Goal: Task Accomplishment & Management: Use online tool/utility

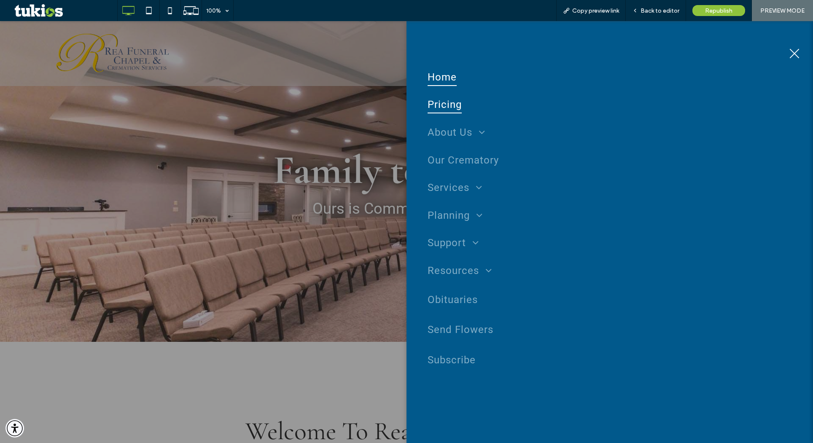
click at [438, 109] on span "Pricing" at bounding box center [445, 105] width 34 height 18
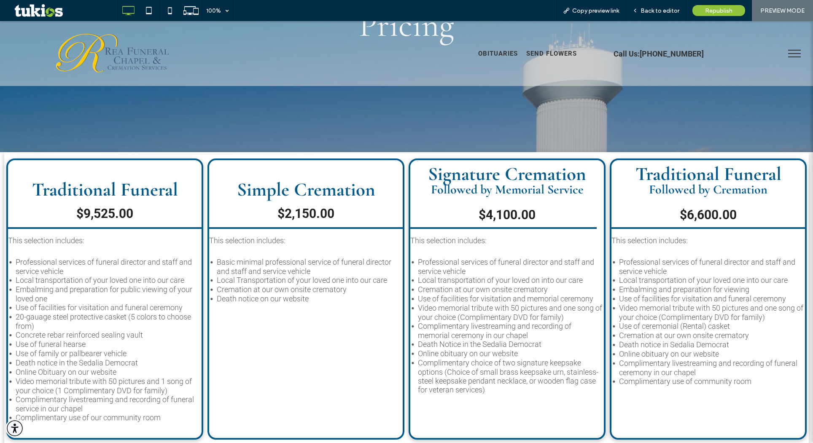
scroll to position [211, 0]
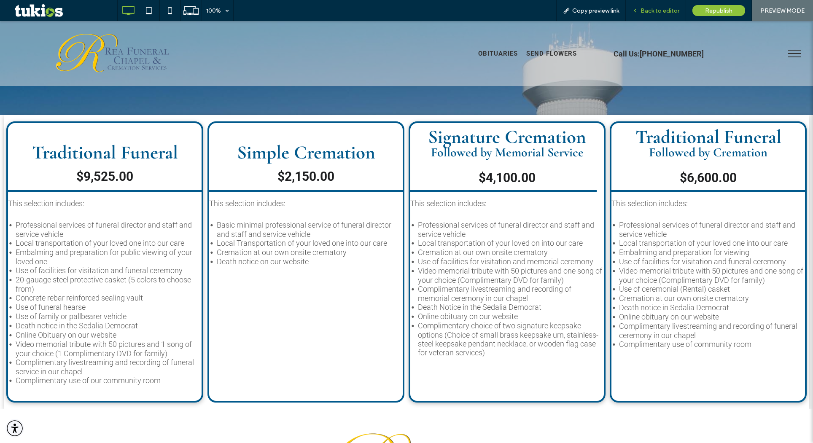
click at [667, 15] on div "Back to editor" at bounding box center [656, 10] width 60 height 21
click at [651, 11] on span "Back to editor" at bounding box center [660, 10] width 39 height 7
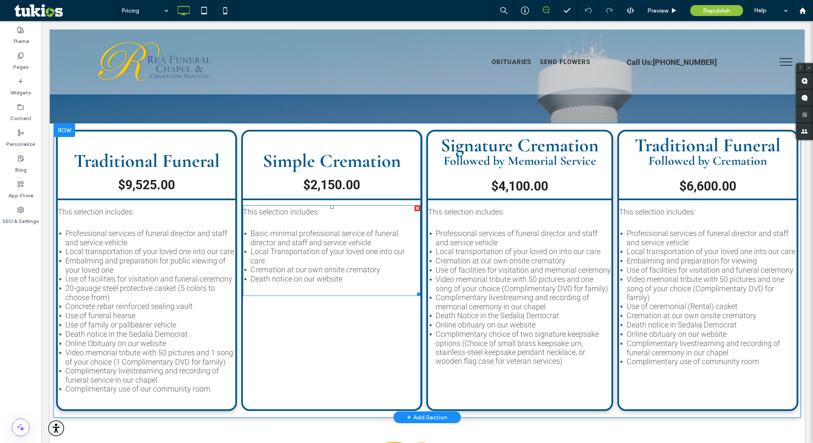
click at [363, 252] on span "Local Transportation of your loved one into our care" at bounding box center [328, 256] width 154 height 18
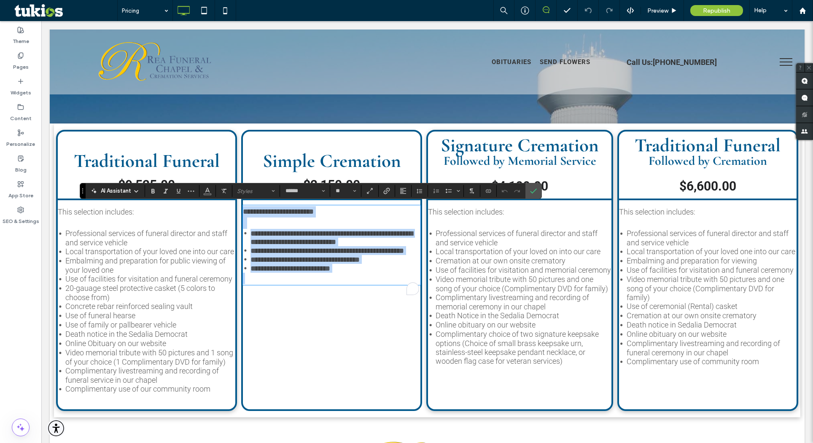
click at [362, 254] on span "**********" at bounding box center [328, 251] width 154 height 8
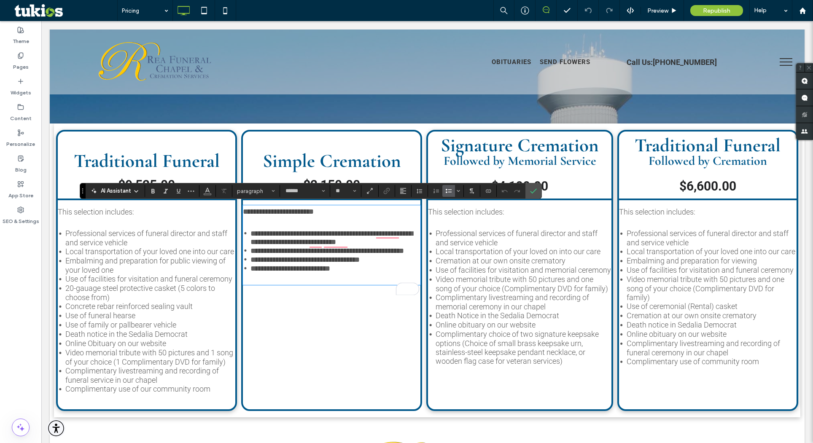
click at [383, 264] on li "**********" at bounding box center [336, 259] width 170 height 9
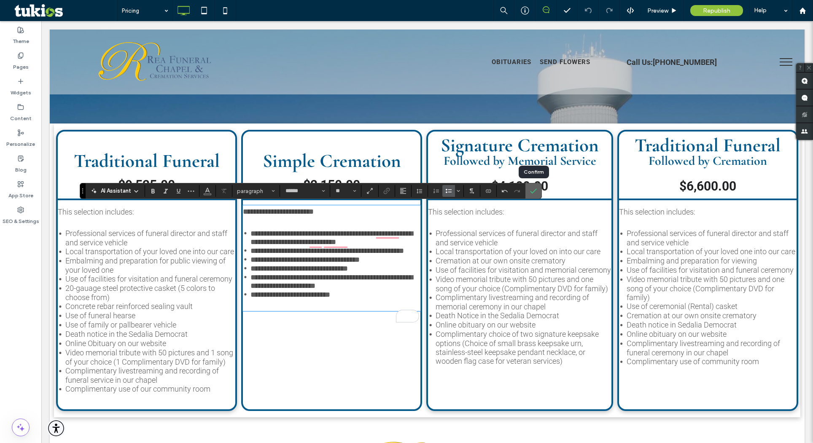
click at [534, 194] on icon "Confirm" at bounding box center [533, 191] width 7 height 7
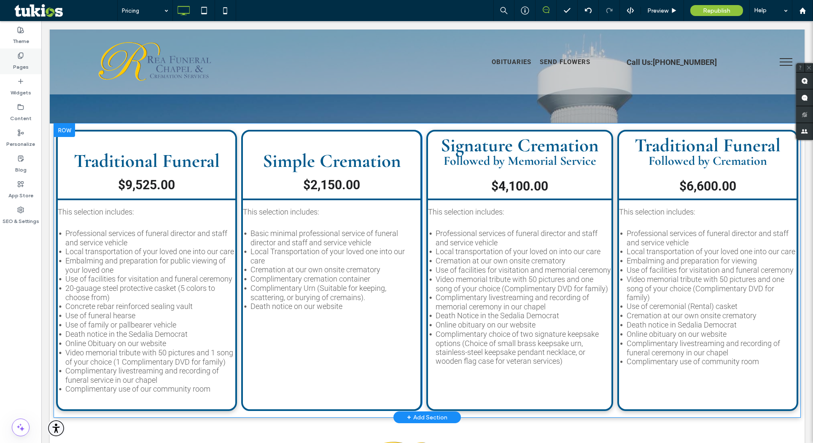
click at [30, 66] on div "Pages" at bounding box center [20, 62] width 41 height 26
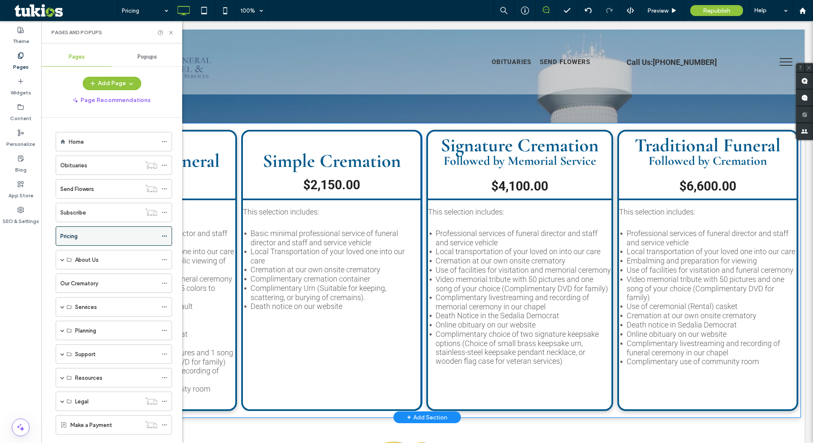
click at [162, 235] on icon at bounding box center [165, 236] width 6 height 6
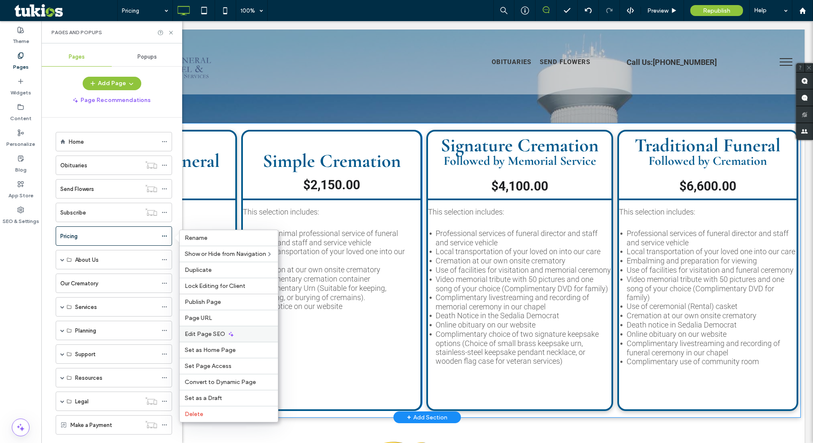
click at [219, 336] on span "Edit Page SEO" at bounding box center [205, 334] width 41 height 7
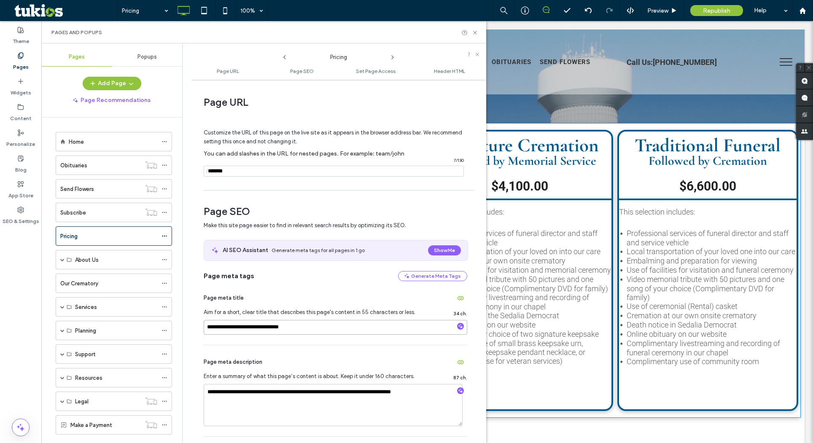
drag, startPoint x: 243, startPoint y: 326, endPoint x: 207, endPoint y: 326, distance: 36.3
click at [207, 326] on input "**********" at bounding box center [336, 327] width 264 height 15
type input "**********"
drag, startPoint x: 254, startPoint y: 393, endPoint x: 208, endPoint y: 392, distance: 46.0
type textarea "**********"
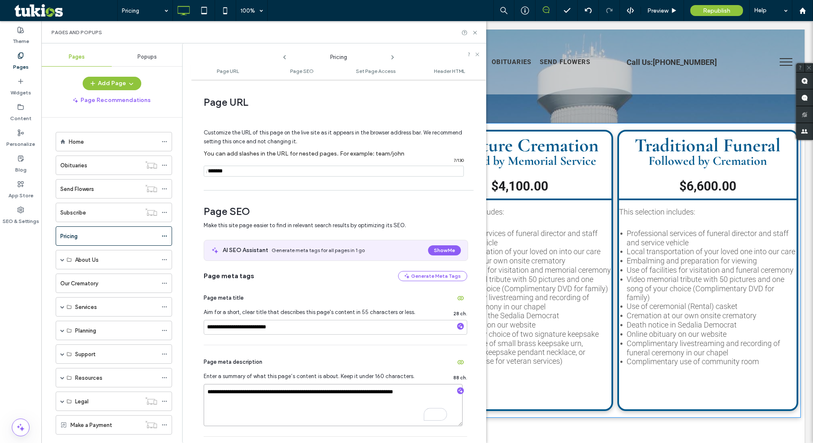
click at [292, 394] on textarea "**********" at bounding box center [333, 405] width 259 height 42
click at [345, 349] on div "**********" at bounding box center [336, 391] width 264 height 91
click at [476, 36] on div "Pages and Popups" at bounding box center [263, 32] width 445 height 22
click at [476, 32] on icon at bounding box center [475, 33] width 6 height 6
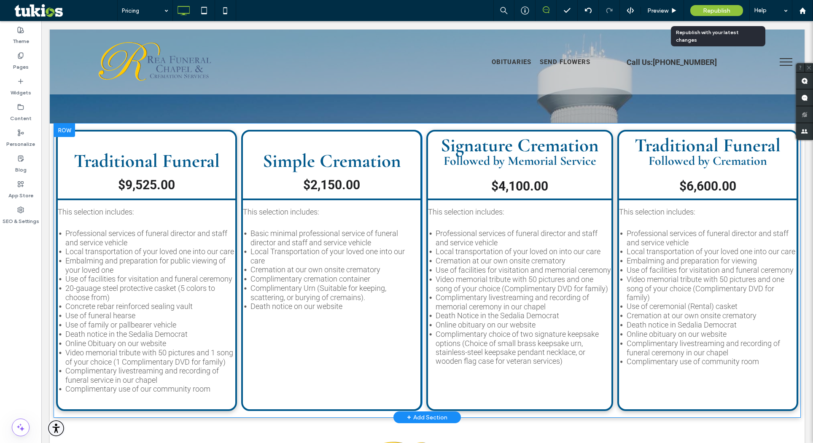
click at [721, 13] on span "Republish" at bounding box center [716, 10] width 27 height 7
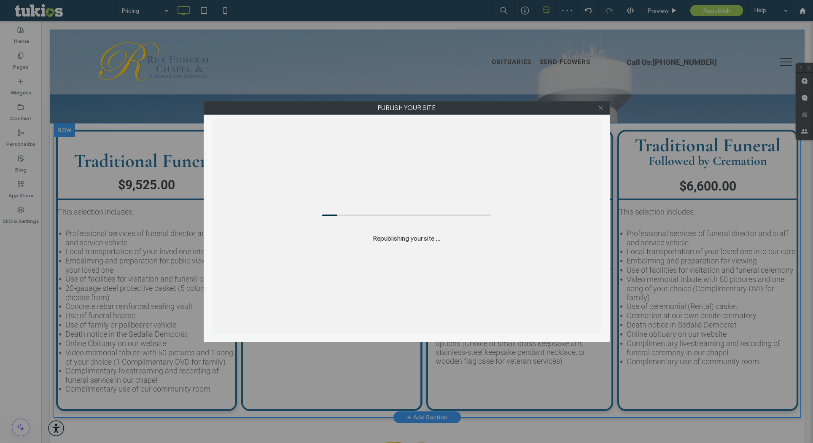
click at [600, 109] on use at bounding box center [601, 108] width 4 height 4
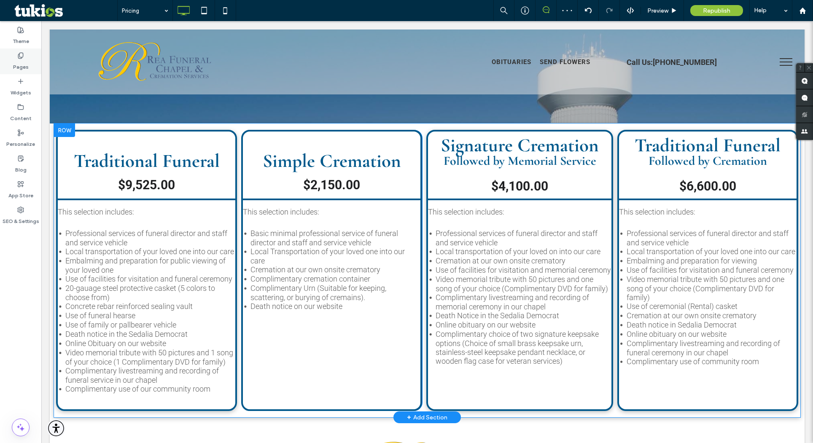
click at [29, 59] on div "Pages" at bounding box center [20, 62] width 41 height 26
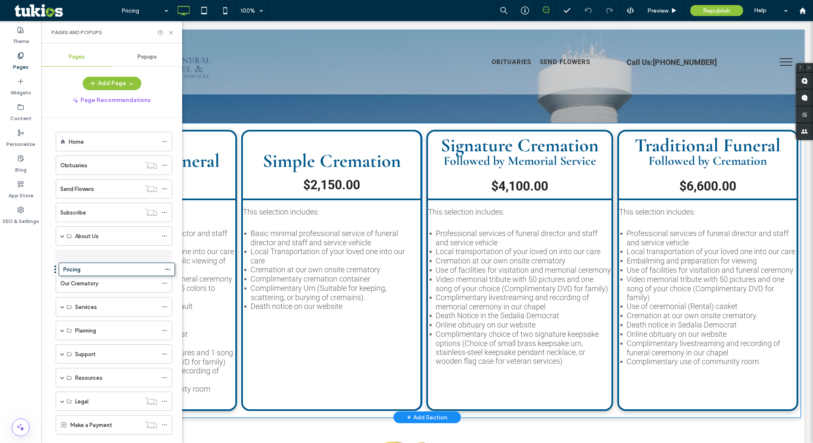
drag, startPoint x: 52, startPoint y: 237, endPoint x: 54, endPoint y: 267, distance: 30.0
click at [169, 33] on icon at bounding box center [171, 33] width 6 height 6
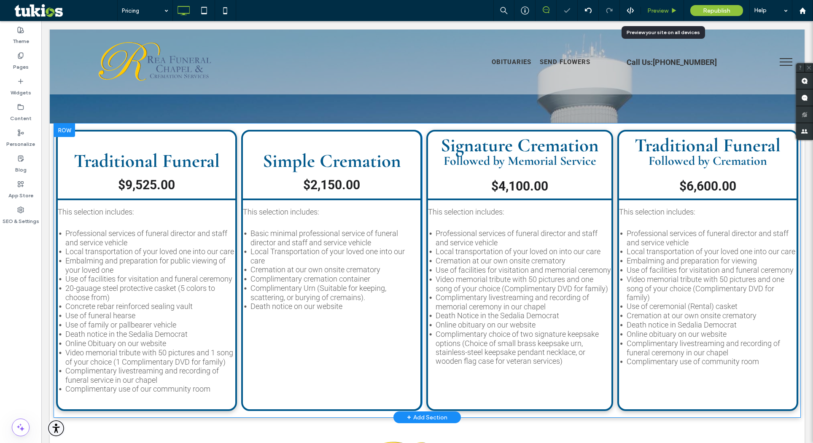
click at [649, 11] on span "Preview" at bounding box center [658, 10] width 21 height 7
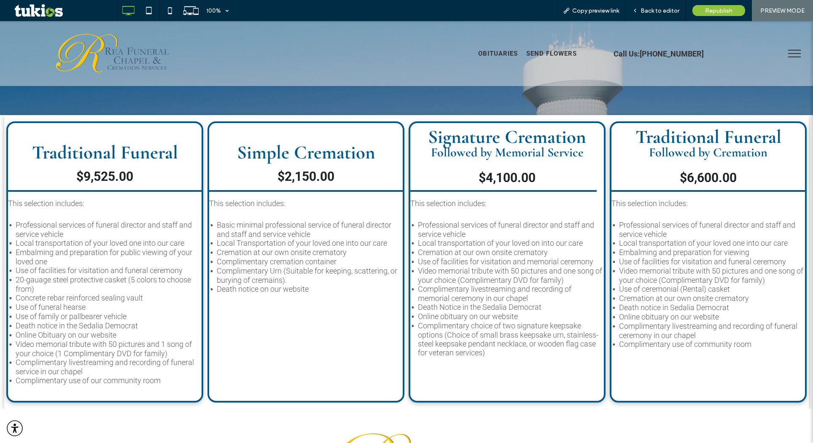
click at [790, 51] on button "menu" at bounding box center [795, 54] width 22 height 22
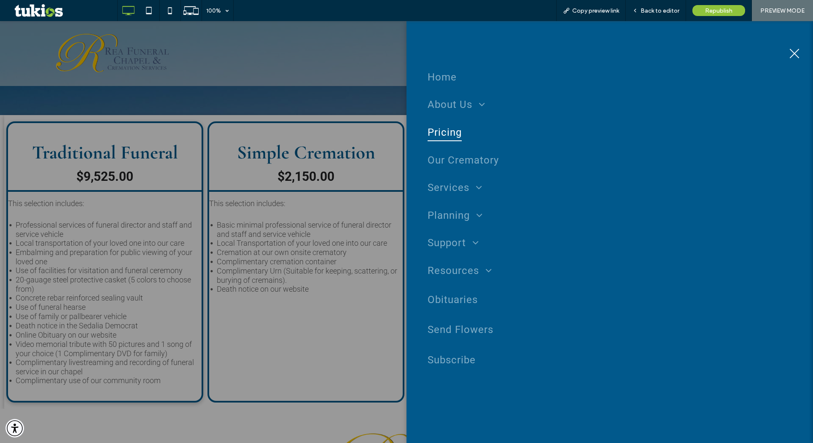
click at [790, 51] on button "menu" at bounding box center [795, 54] width 22 height 22
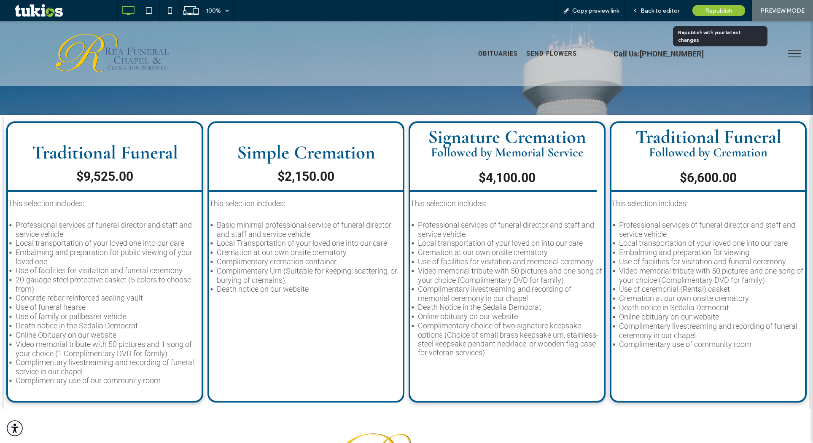
click at [721, 7] on span "Republish" at bounding box center [718, 10] width 27 height 7
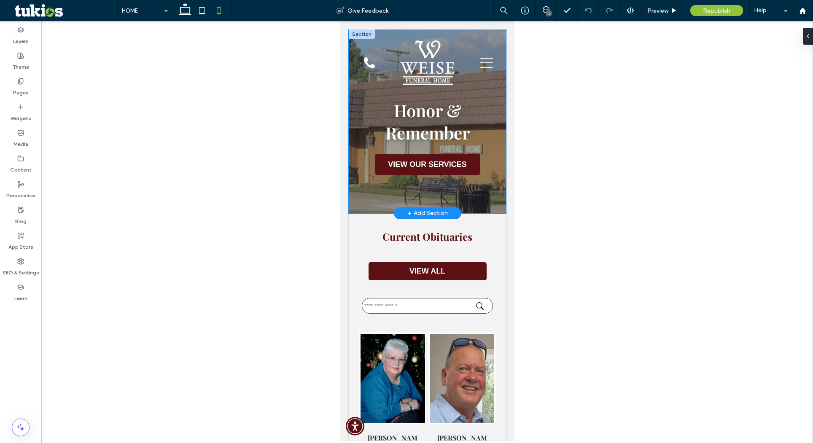
click at [368, 185] on div "Honor & Remember VIEW OUR SERVICES" at bounding box center [427, 122] width 157 height 184
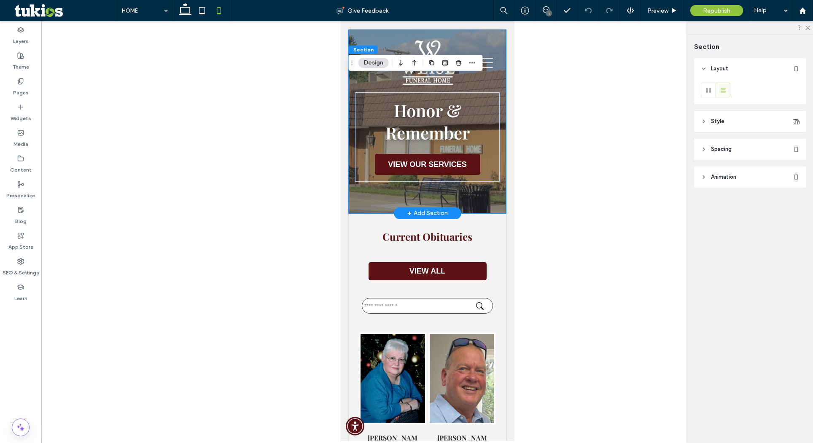
click at [364, 195] on div "Honor & Remember VIEW OUR SERVICES" at bounding box center [427, 122] width 157 height 184
click at [562, 103] on div at bounding box center [427, 231] width 772 height 420
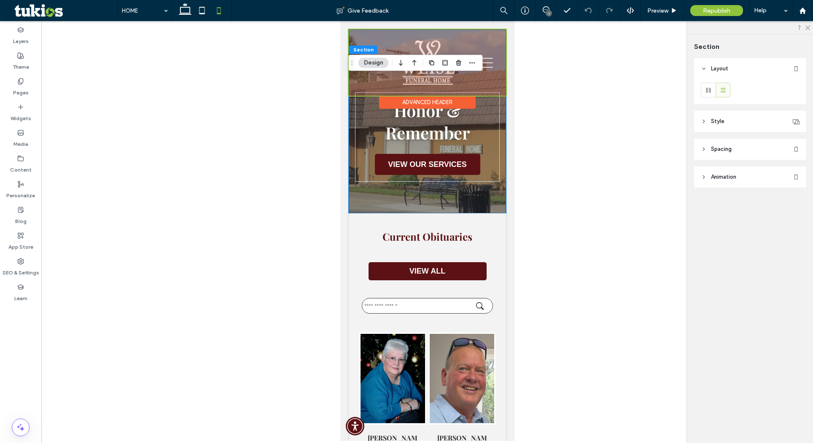
click at [364, 37] on div at bounding box center [427, 63] width 157 height 66
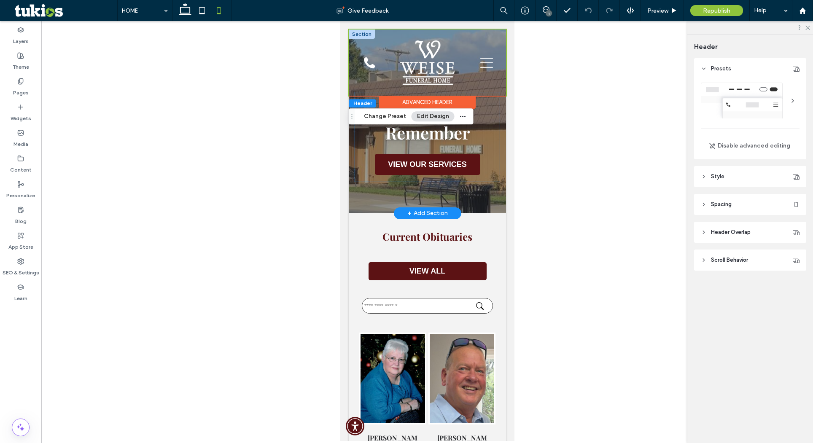
click at [362, 162] on div "Honor & Remember VIEW OUR SERVICES" at bounding box center [427, 136] width 145 height 89
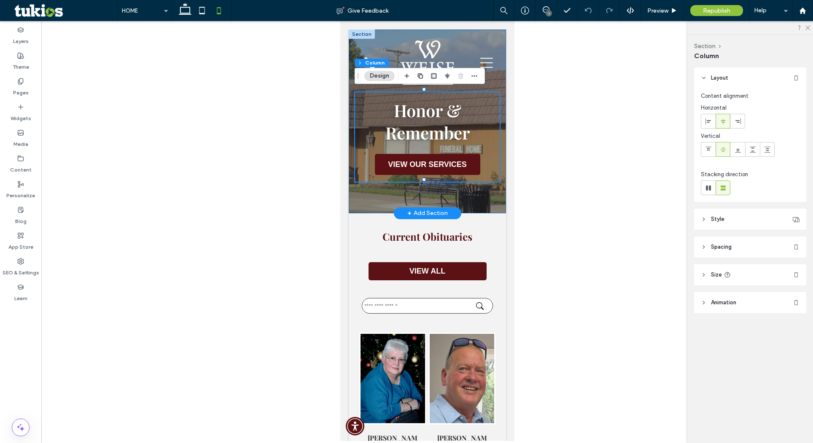
click at [360, 186] on div "Honor & Remember VIEW OUR SERVICES" at bounding box center [427, 122] width 157 height 184
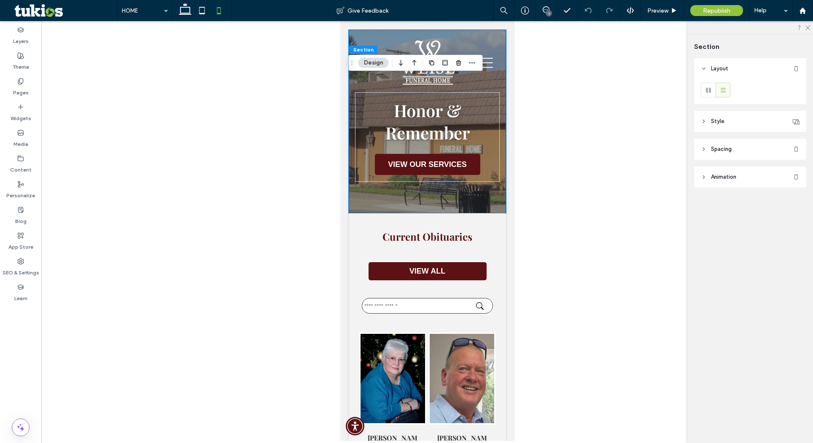
click at [379, 62] on button "Design" at bounding box center [374, 63] width 30 height 10
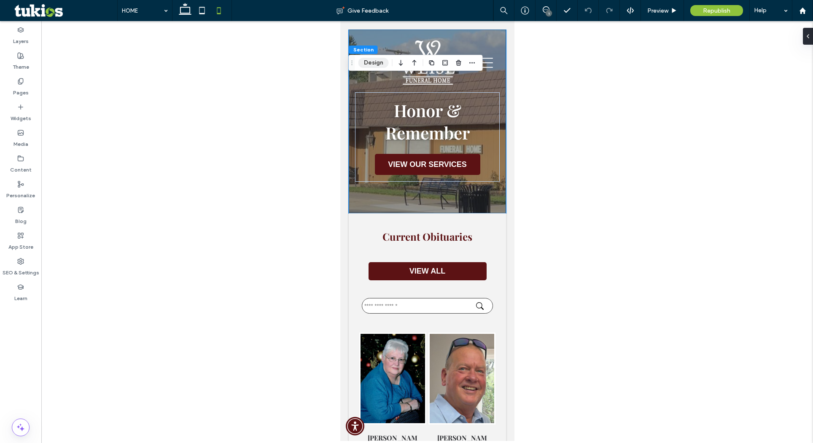
click at [373, 62] on button "Design" at bounding box center [374, 63] width 30 height 10
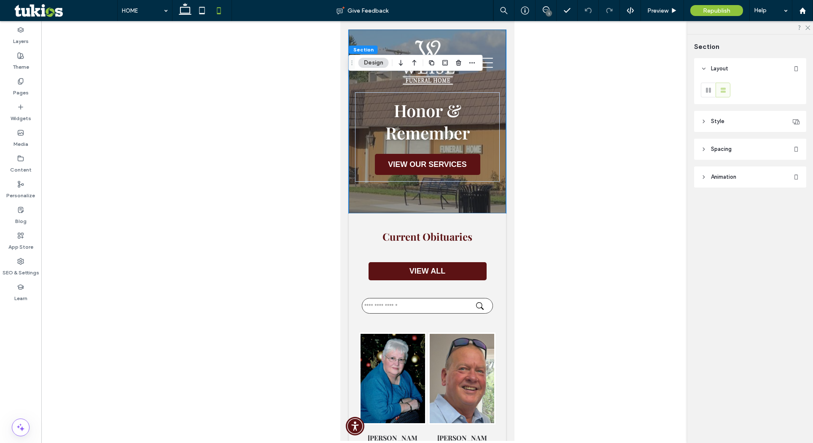
click at [726, 121] on header "Style" at bounding box center [750, 121] width 112 height 21
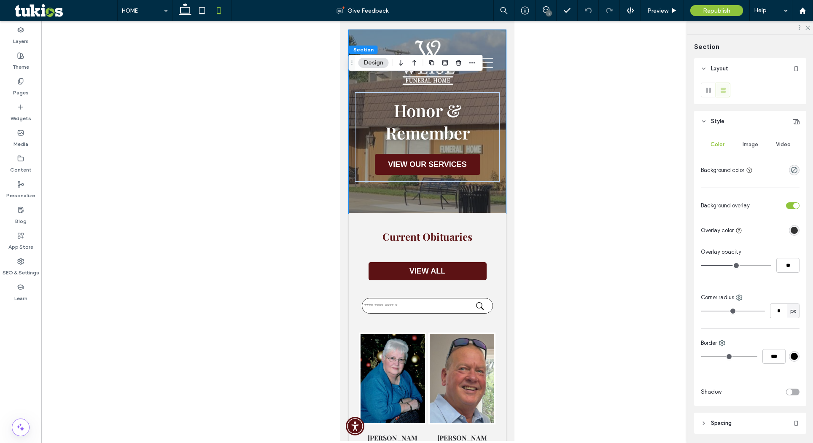
click at [743, 144] on span "Image" at bounding box center [751, 144] width 16 height 7
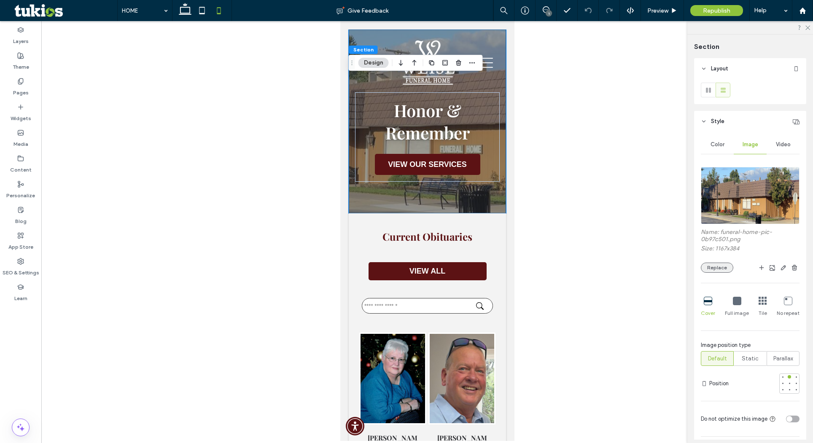
click at [718, 266] on button "Replace" at bounding box center [717, 268] width 32 height 10
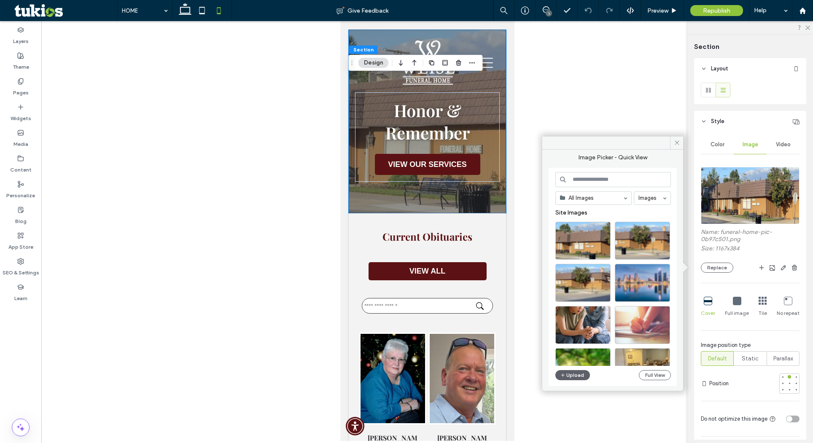
click at [578, 369] on div "All Images Images Site Images Upload Full View" at bounding box center [614, 277] width 116 height 211
click at [577, 375] on button "Upload" at bounding box center [573, 375] width 35 height 10
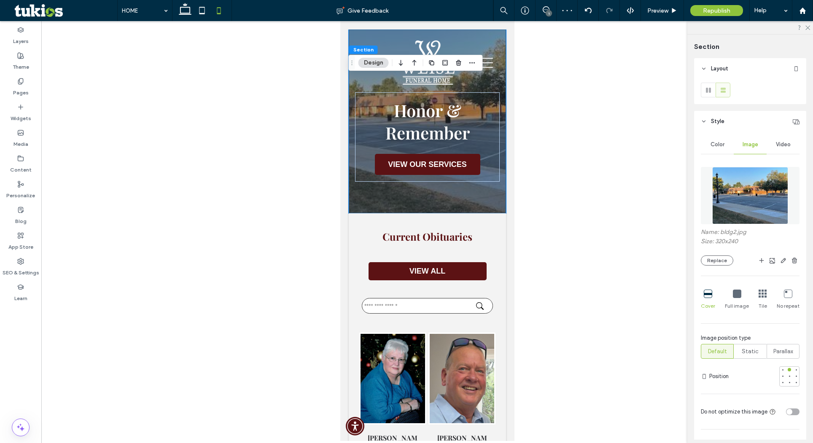
click at [578, 169] on div at bounding box center [427, 231] width 772 height 420
click at [807, 27] on icon at bounding box center [807, 26] width 5 height 5
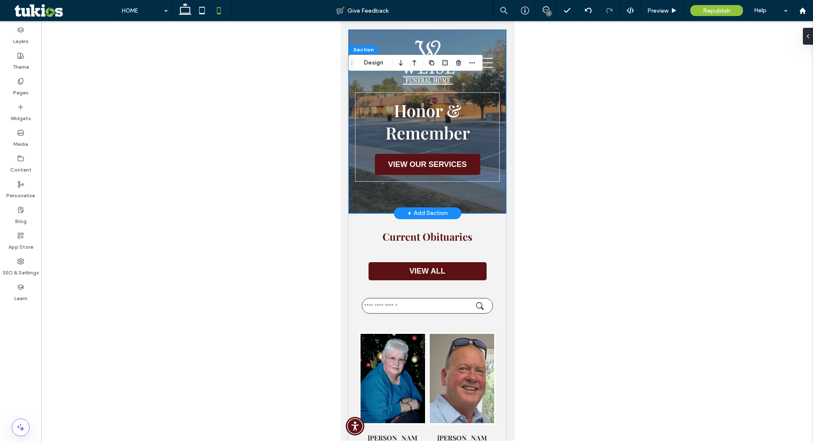
click at [368, 200] on div "Honor & Remember VIEW OUR SERVICES" at bounding box center [427, 122] width 157 height 184
click at [369, 191] on div "Honor & Remember VIEW OUR SERVICES" at bounding box center [427, 122] width 157 height 184
click at [370, 61] on button "Design" at bounding box center [374, 63] width 30 height 10
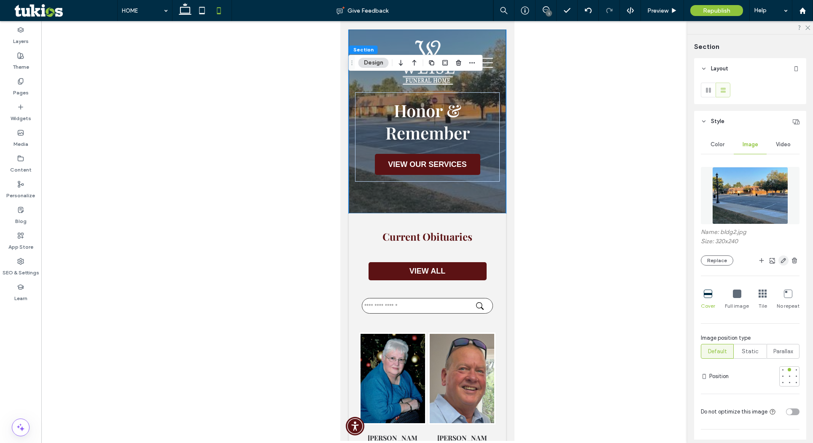
click at [781, 262] on icon "button" at bounding box center [784, 260] width 7 height 7
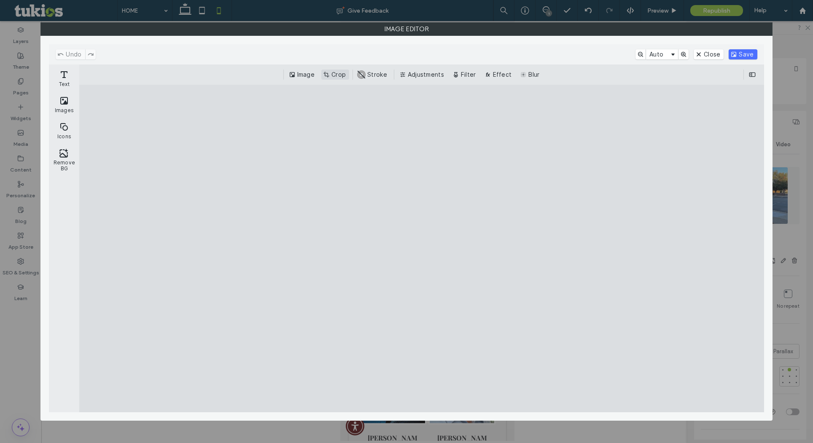
click at [338, 73] on button "Crop" at bounding box center [336, 75] width 28 height 10
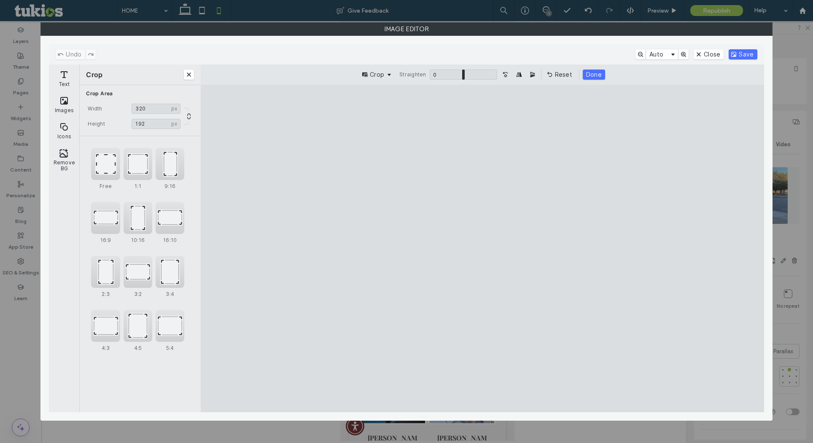
type input "***"
drag, startPoint x: 484, startPoint y: 382, endPoint x: 489, endPoint y: 327, distance: 55.1
click at [483, 249] on cesdk-canvas "Editor canvas" at bounding box center [483, 249] width 0 height 0
click at [743, 55] on button "Save" at bounding box center [743, 54] width 28 height 10
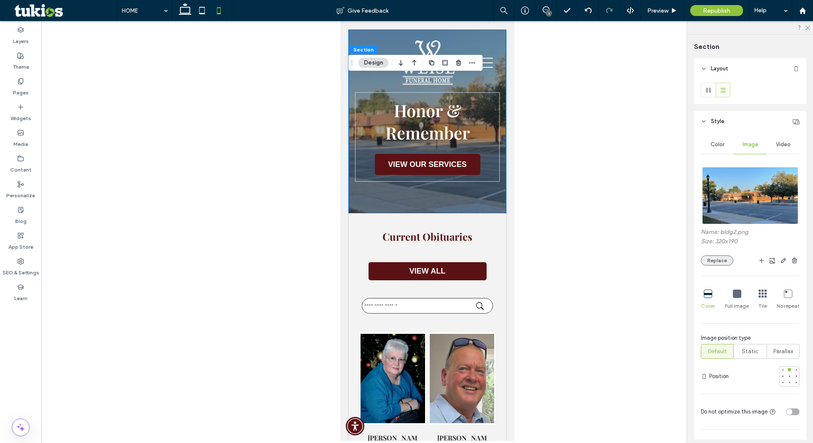
click at [710, 260] on button "Replace" at bounding box center [717, 261] width 32 height 10
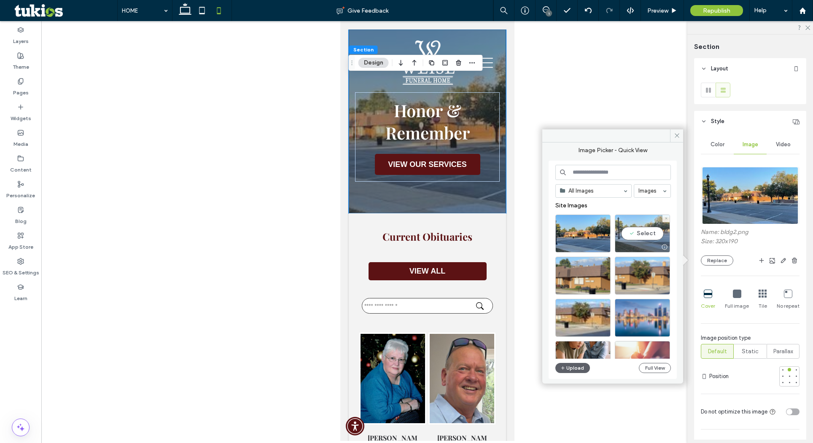
click at [642, 233] on div "Select" at bounding box center [642, 234] width 55 height 38
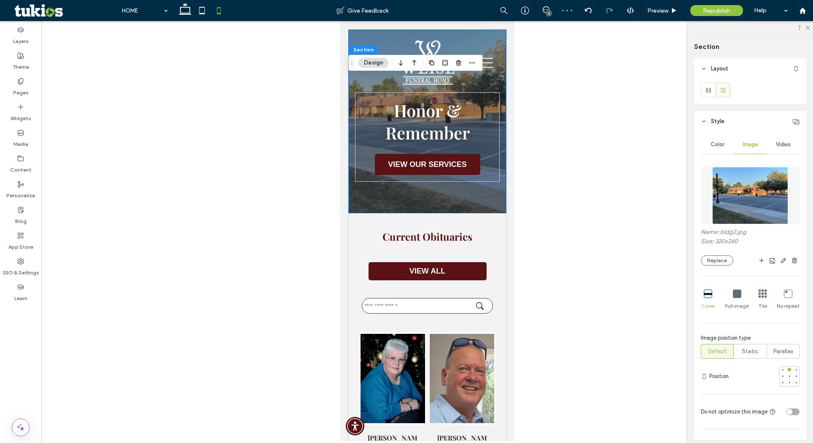
click at [557, 102] on div at bounding box center [427, 231] width 772 height 420
click at [600, 84] on div at bounding box center [427, 231] width 772 height 420
click at [808, 27] on icon at bounding box center [807, 26] width 5 height 5
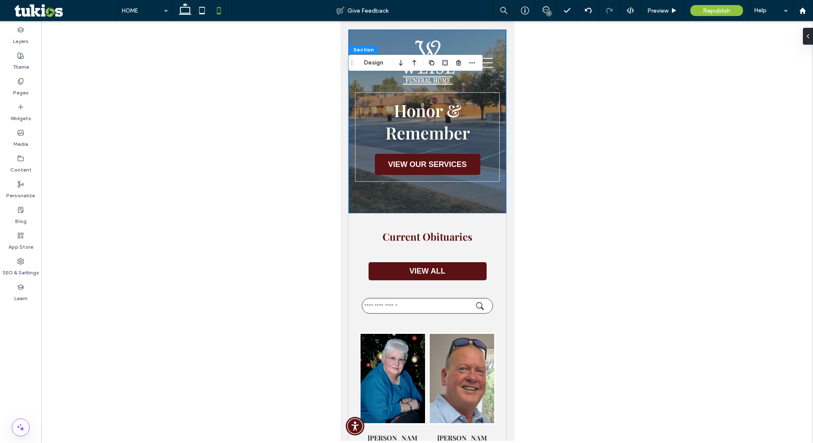
drag, startPoint x: 589, startPoint y: 153, endPoint x: 553, endPoint y: 133, distance: 41.2
click at [589, 153] on div at bounding box center [427, 231] width 772 height 420
click at [199, 7] on icon at bounding box center [202, 10] width 17 height 17
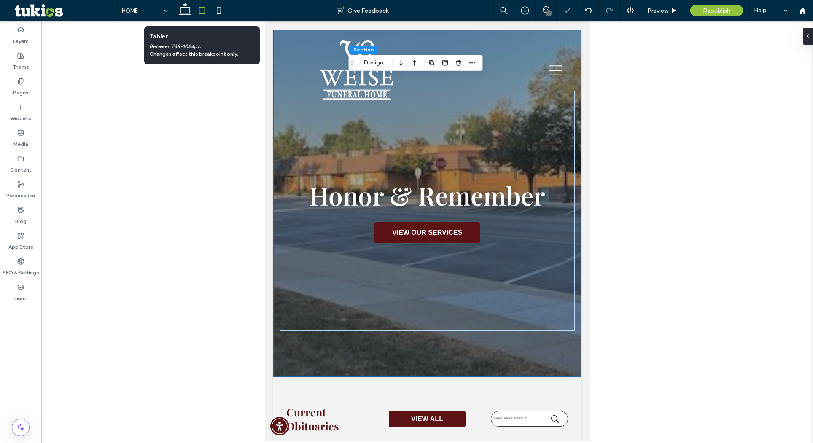
type input "**"
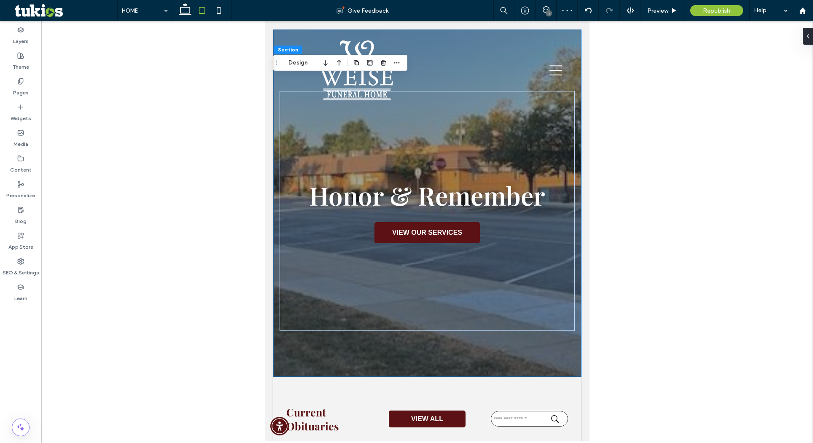
click at [671, 270] on div at bounding box center [427, 231] width 772 height 420
click at [662, 13] on span "Preview" at bounding box center [658, 10] width 21 height 7
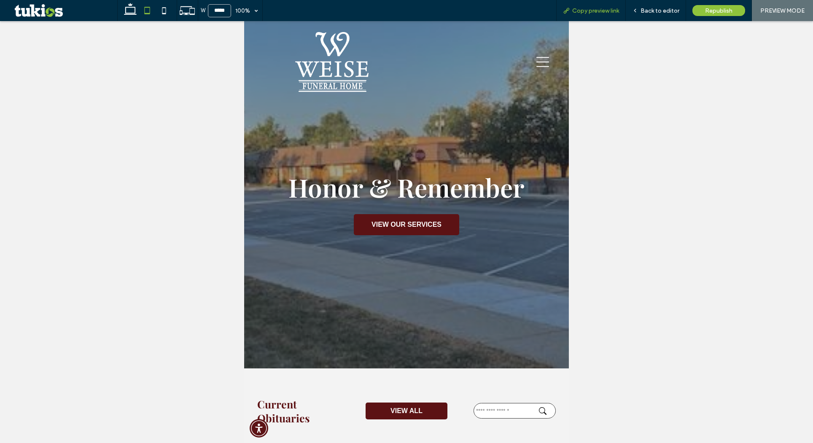
click at [594, 11] on span "Copy preview link" at bounding box center [596, 10] width 47 height 7
click at [596, 8] on span "Copy preview link" at bounding box center [596, 10] width 47 height 7
click at [589, 11] on span "Copy preview link" at bounding box center [596, 10] width 47 height 7
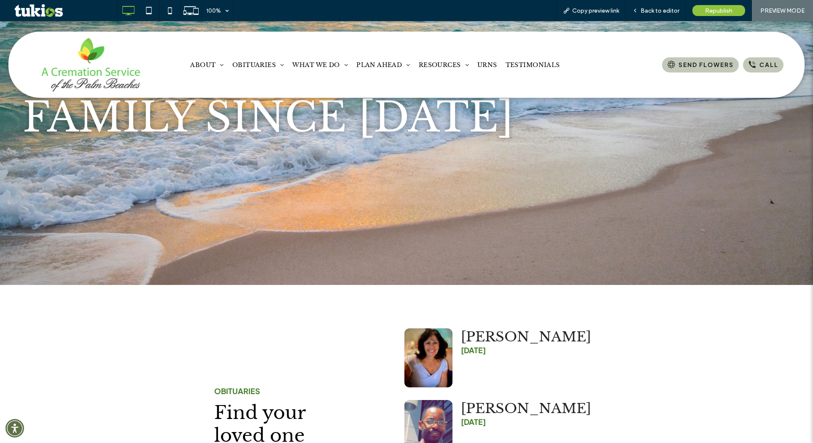
scroll to position [122, 0]
click at [483, 65] on span "Urns" at bounding box center [488, 62] width 20 height 8
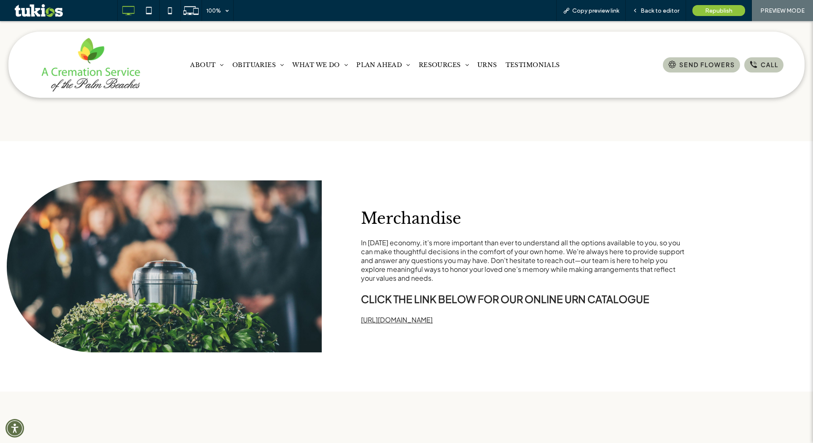
scroll to position [230, 0]
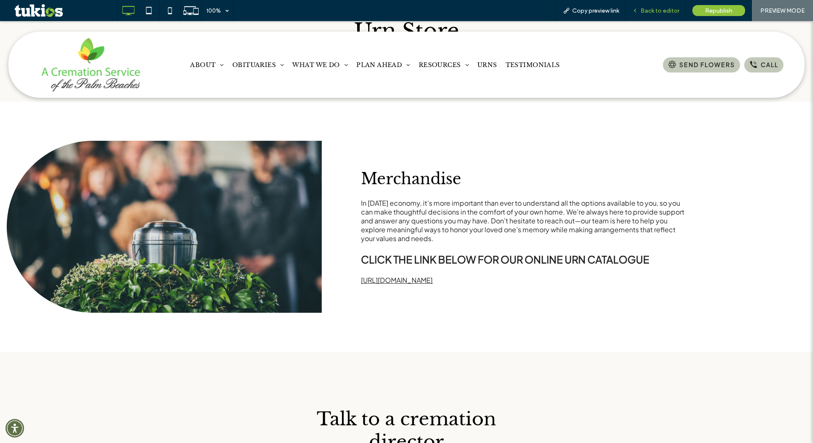
click at [671, 13] on span "Back to editor" at bounding box center [660, 10] width 39 height 7
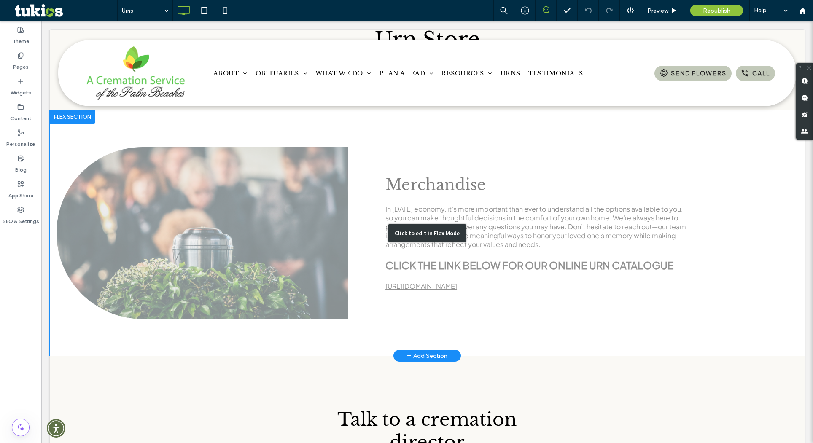
click at [451, 281] on div "Click to edit in Flex Mode" at bounding box center [427, 233] width 755 height 246
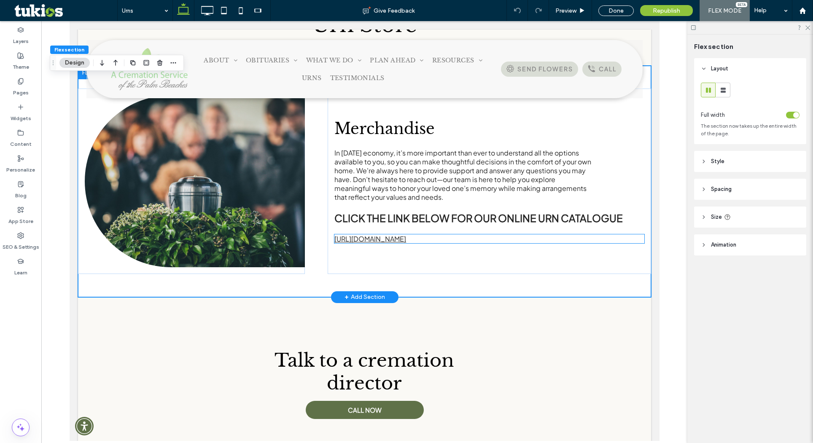
click at [406, 241] on link "https://www.pageturnpro.com/Crescent-Memorial/91093-Crescent-Memorial-List-Pric…" at bounding box center [370, 239] width 72 height 9
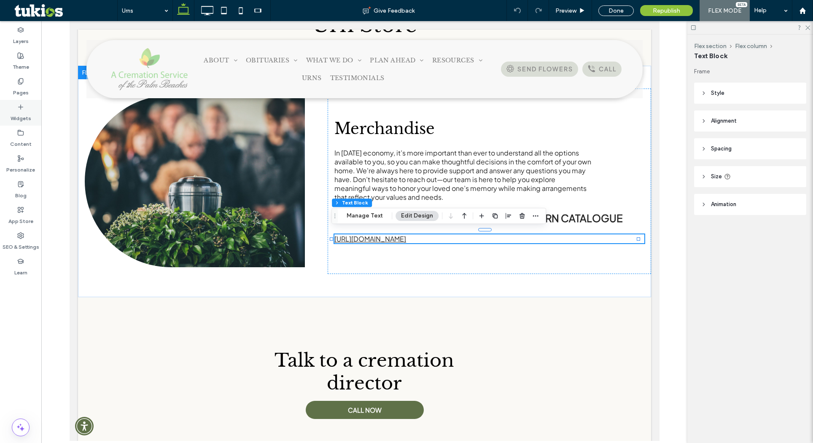
click at [24, 109] on div "Widgets" at bounding box center [20, 113] width 41 height 26
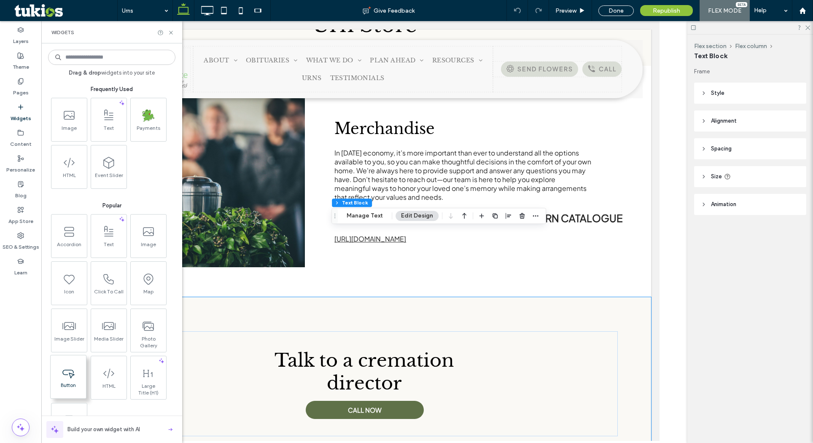
scroll to position [232, 0]
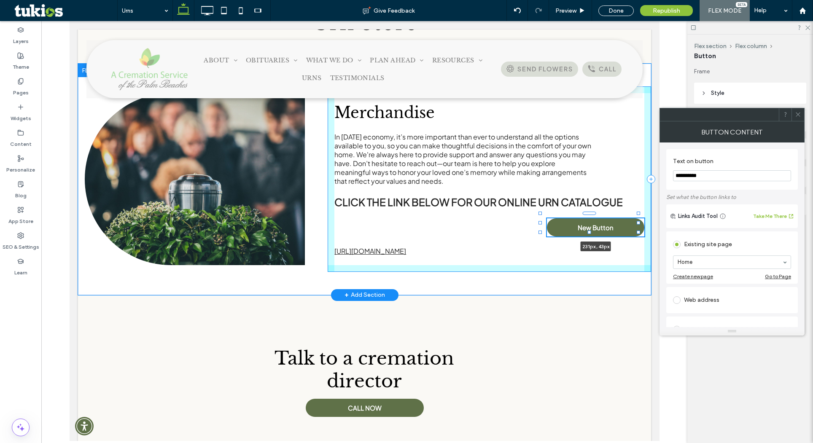
drag, startPoint x: 519, startPoint y: 222, endPoint x: 540, endPoint y: 226, distance: 20.9
click at [540, 226] on div "Merchandise In today’s economy, it’s more important than ever to understand all…" at bounding box center [364, 180] width 573 height 232
type input "***"
click at [635, 221] on div "Merchandise In today’s economy, it’s more important than ever to understand all…" at bounding box center [364, 180] width 573 height 232
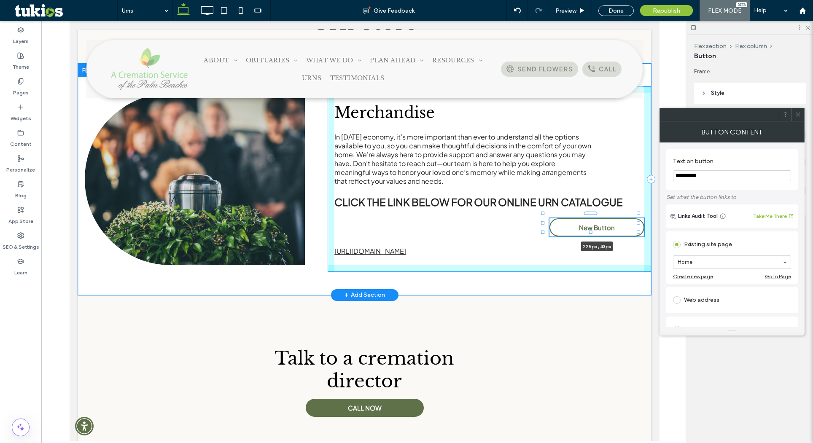
type input "***"
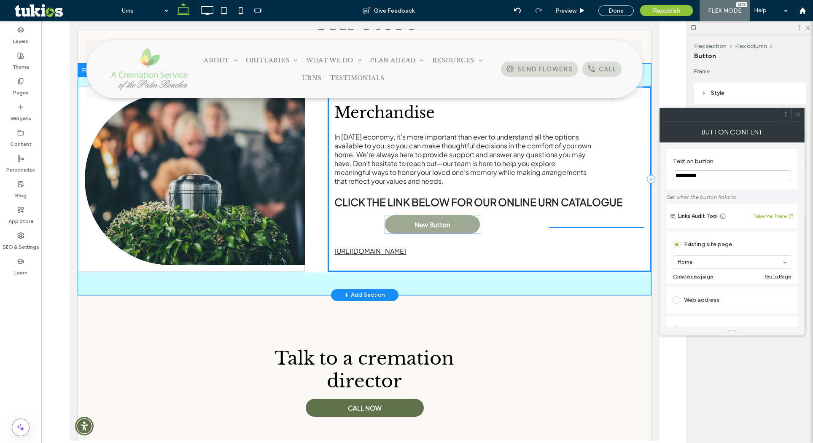
drag, startPoint x: 568, startPoint y: 222, endPoint x: 408, endPoint y: 222, distance: 159.5
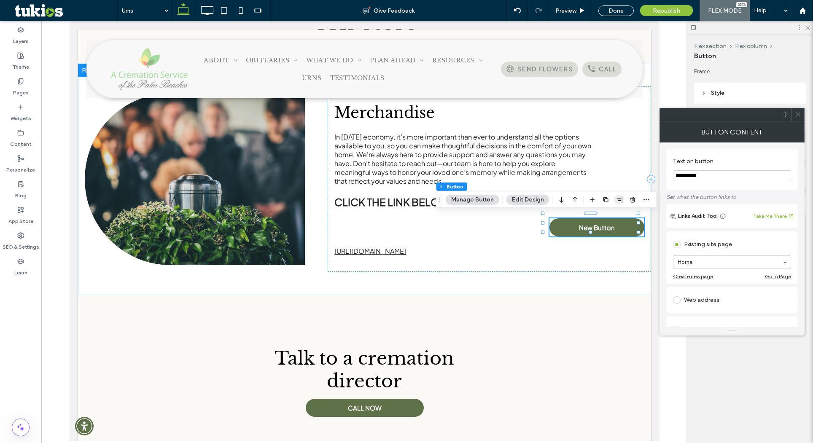
click at [620, 198] on icon "button" at bounding box center [619, 200] width 7 height 7
click at [594, 215] on use "flex-start" at bounding box center [596, 216] width 5 height 6
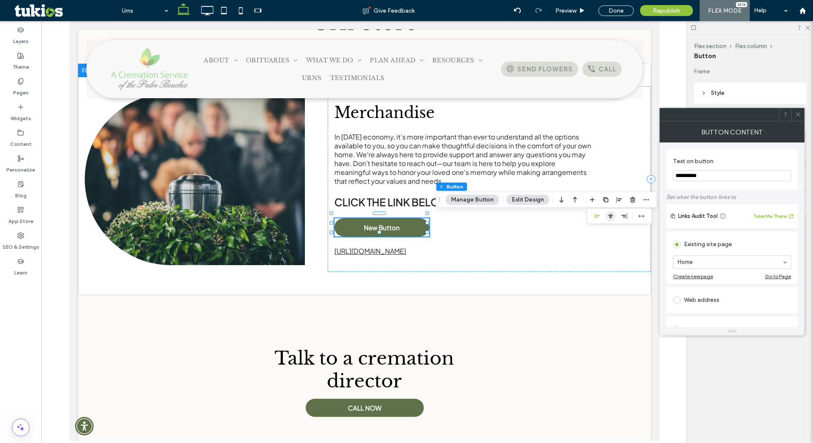
click at [608, 216] on icon "center" at bounding box center [611, 216] width 7 height 7
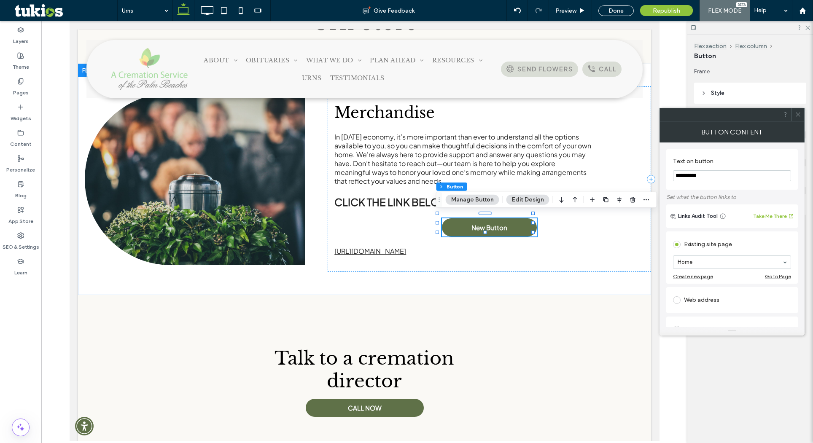
click at [693, 174] on input "**********" at bounding box center [732, 175] width 118 height 11
type input "**********"
click at [713, 301] on div "Web address" at bounding box center [732, 301] width 118 height 14
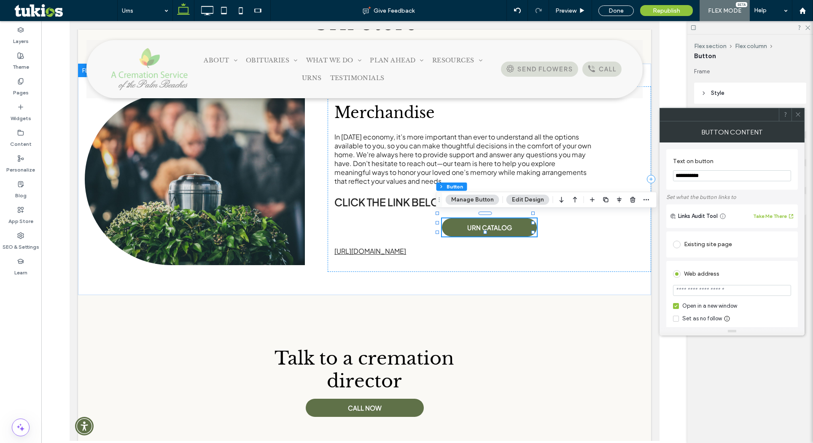
click at [712, 290] on input "url" at bounding box center [732, 290] width 118 height 11
paste input "**********"
click at [743, 259] on div "**********" at bounding box center [733, 369] width 132 height 278
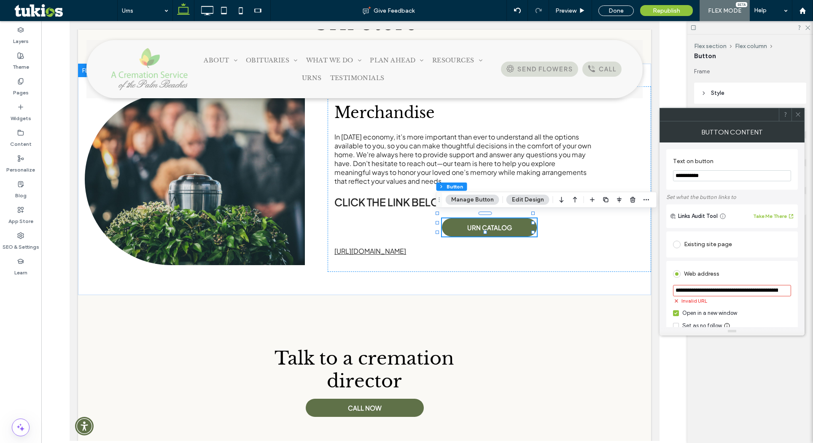
click at [719, 292] on input "**********" at bounding box center [732, 290] width 118 height 11
paste input "url"
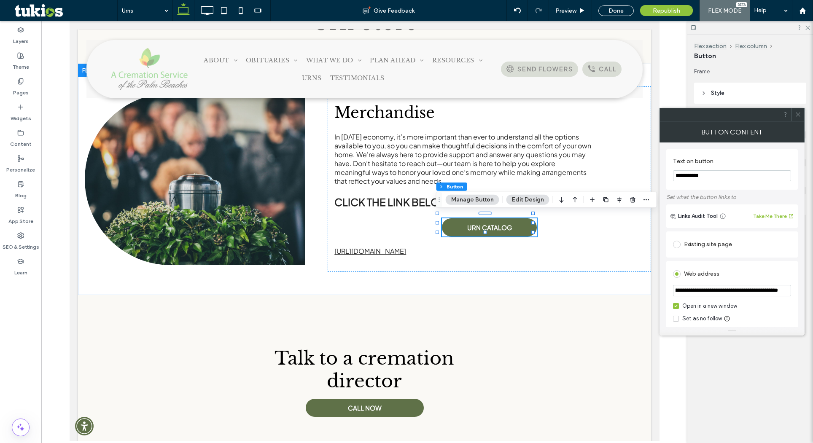
type input "**********"
click at [760, 259] on div "**********" at bounding box center [733, 365] width 132 height 270
click at [798, 112] on icon at bounding box center [798, 114] width 6 height 6
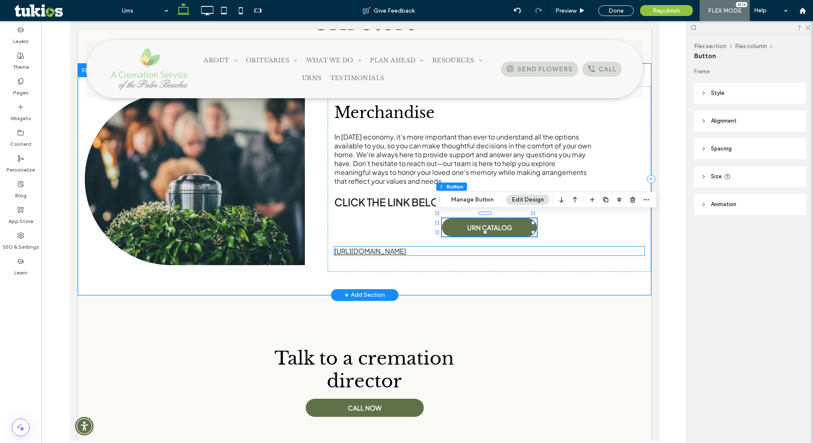
click at [406, 247] on link "https://www.pageturnpro.com/Crescent-Memorial/91093-Crescent-Memorial-List-Pric…" at bounding box center [370, 251] width 72 height 9
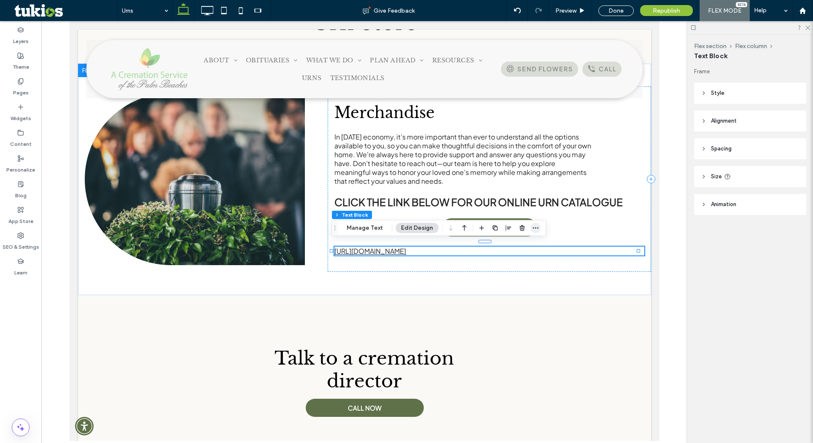
click at [532, 230] on icon "button" at bounding box center [535, 228] width 7 height 7
click at [522, 227] on icon "button" at bounding box center [522, 228] width 7 height 7
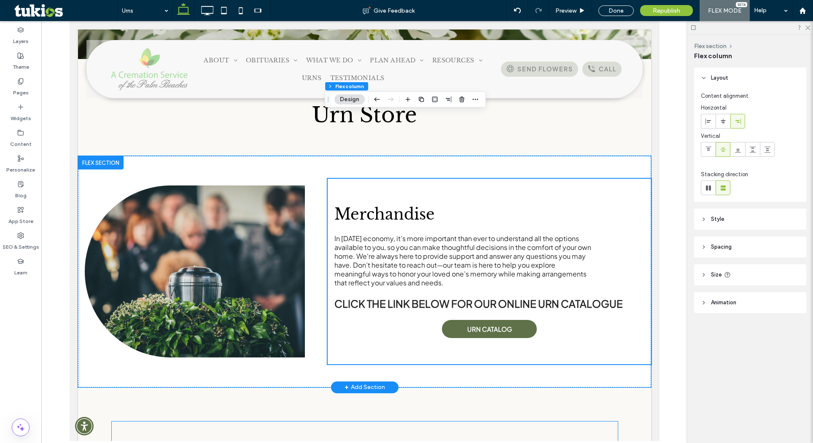
scroll to position [77, 0]
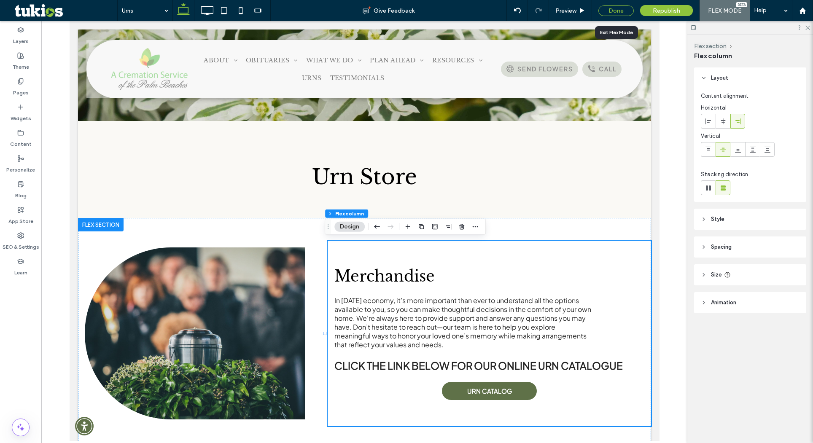
click at [613, 11] on div "Done" at bounding box center [616, 10] width 35 height 11
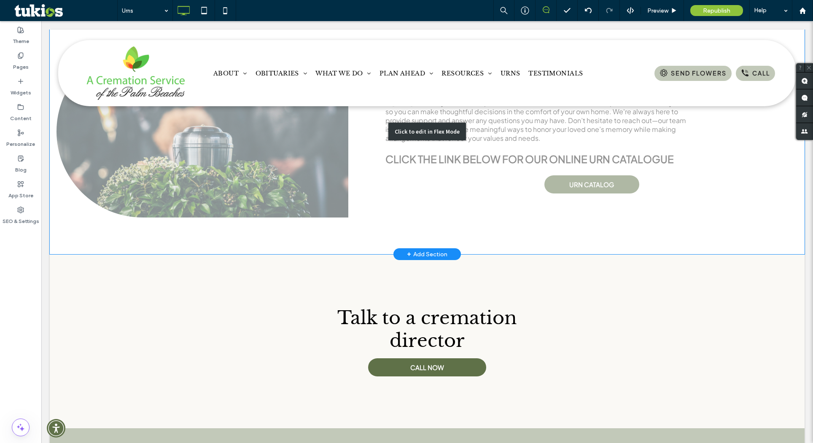
scroll to position [344, 0]
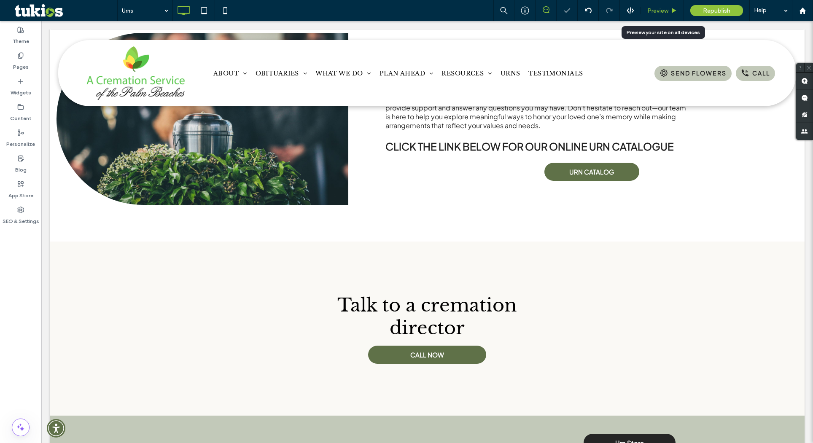
click at [647, 12] on div "Preview" at bounding box center [662, 10] width 43 height 7
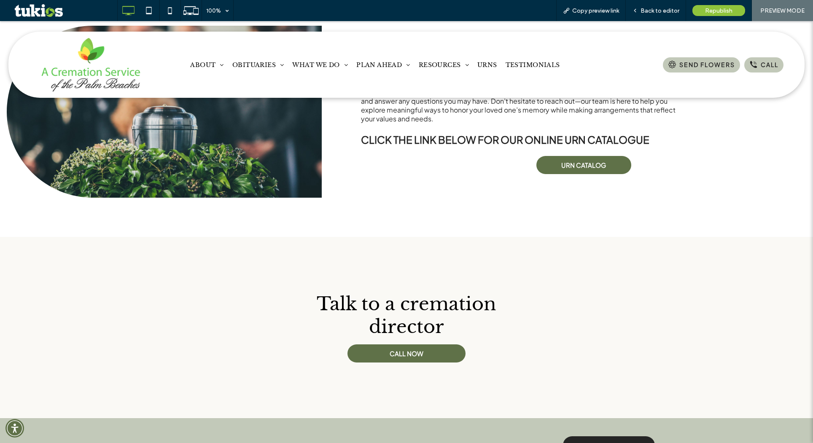
scroll to position [346, 0]
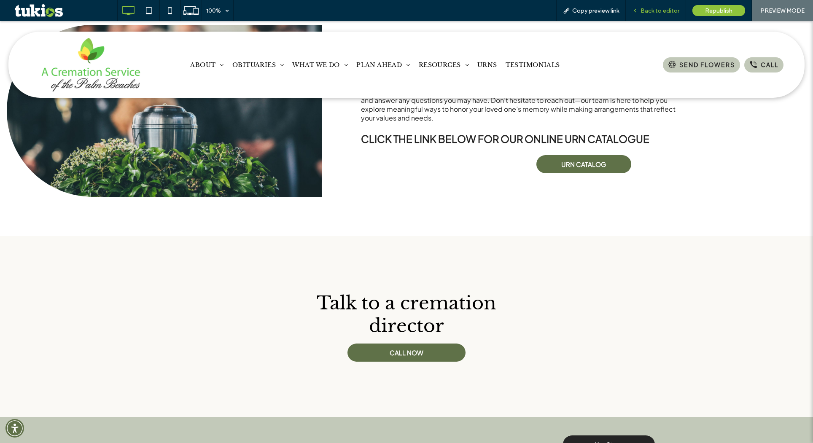
click at [657, 11] on span "Back to editor" at bounding box center [660, 10] width 39 height 7
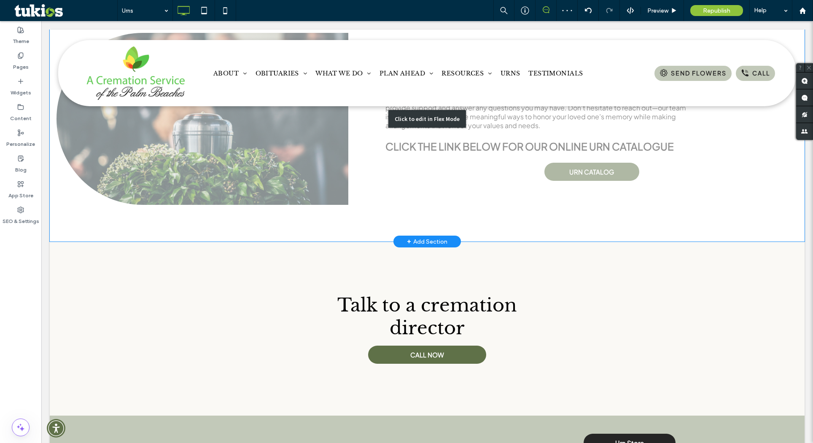
click at [565, 172] on div "Click to edit in Flex Mode" at bounding box center [427, 119] width 755 height 246
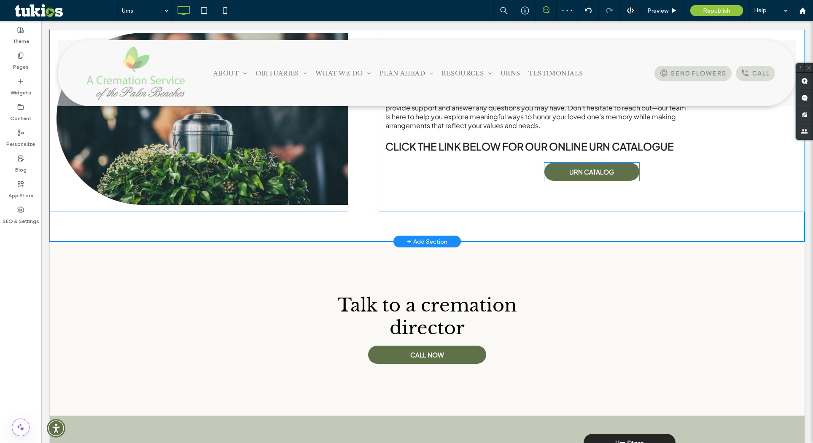
scroll to position [292, 0]
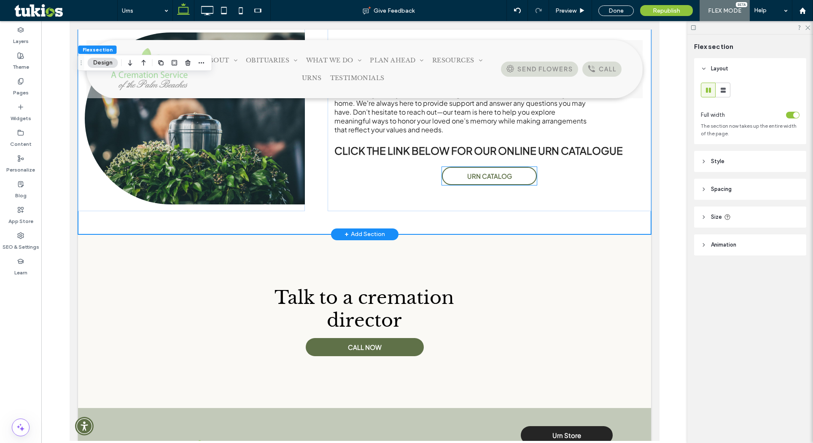
click at [456, 184] on link "URN CATALOG" at bounding box center [489, 176] width 95 height 18
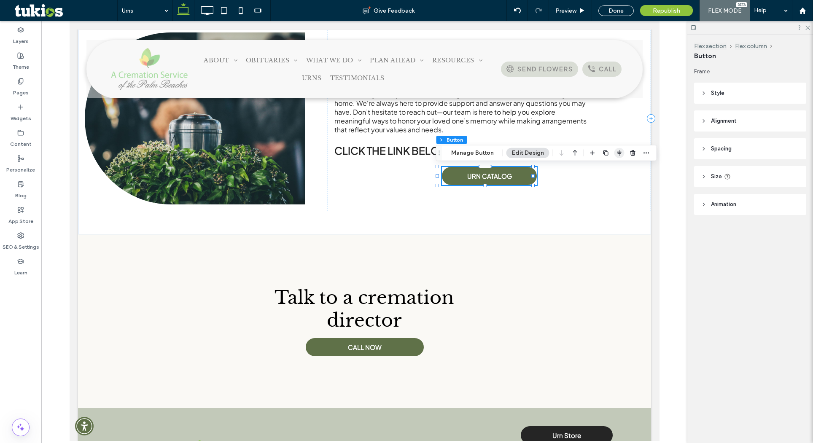
click at [619, 154] on use "button" at bounding box center [619, 153] width 5 height 6
click at [592, 171] on span "flex-start" at bounding box center [597, 170] width 10 height 10
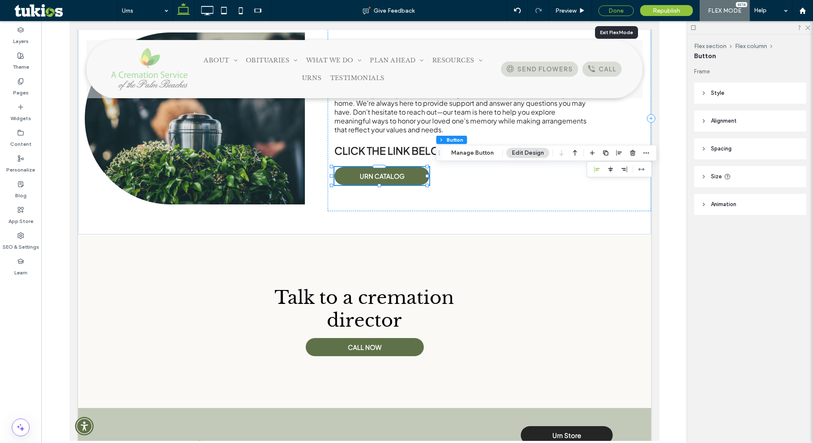
click at [617, 10] on div "Done" at bounding box center [616, 10] width 35 height 11
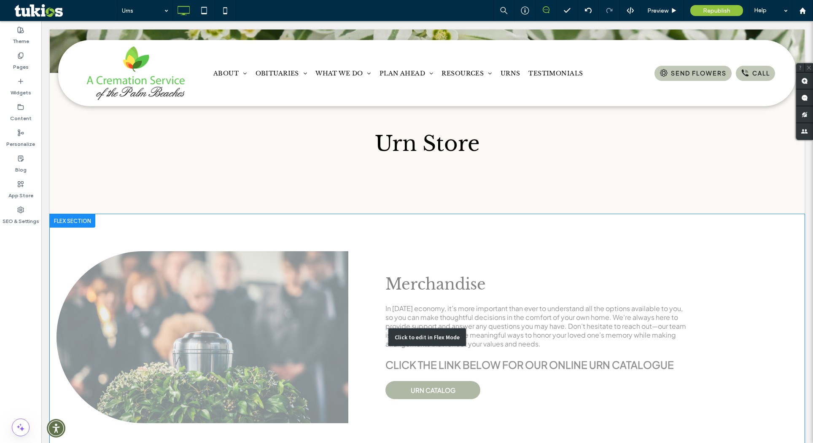
scroll to position [10, 0]
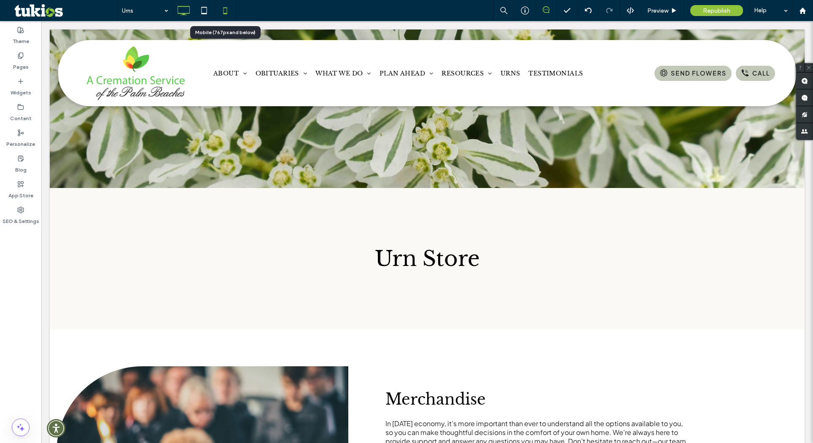
click at [224, 11] on icon at bounding box center [225, 10] width 17 height 17
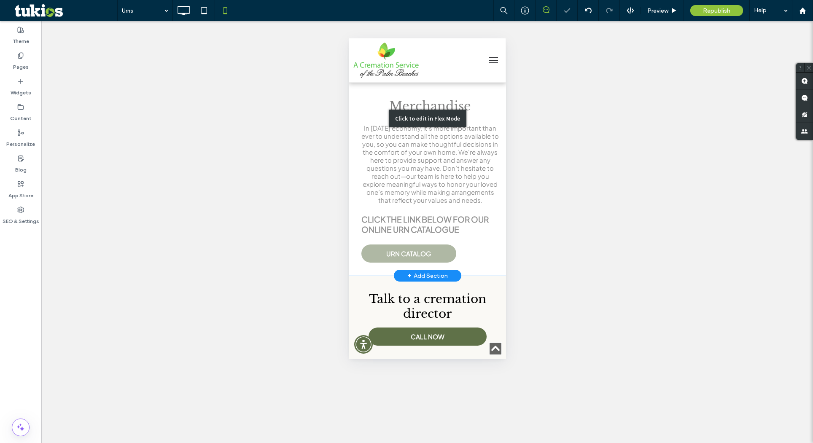
scroll to position [253, 0]
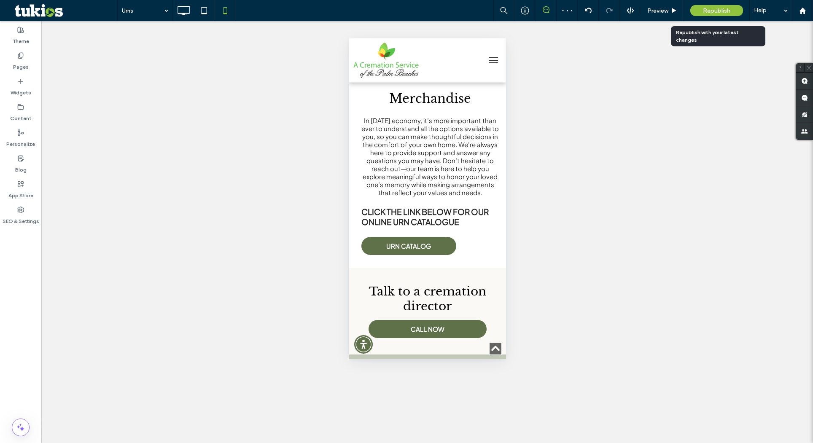
click at [724, 8] on span "Republish" at bounding box center [716, 10] width 27 height 7
